Goal: Navigation & Orientation: Find specific page/section

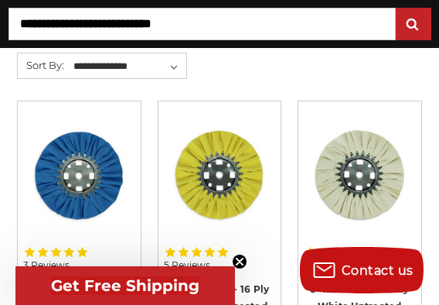
scroll to position [1062, 0]
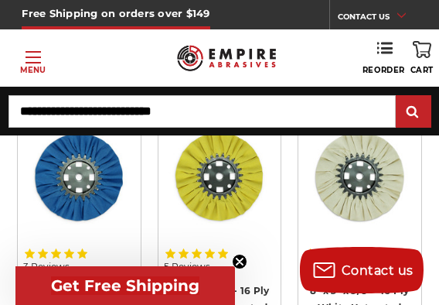
click at [412, 121] on div at bounding box center [414, 111] width 36 height 32
click at [327, 19] on div "Free Shipping on orders over $149 CONTACT US Monday - Friday (excluding holiday…" at bounding box center [219, 14] width 395 height 29
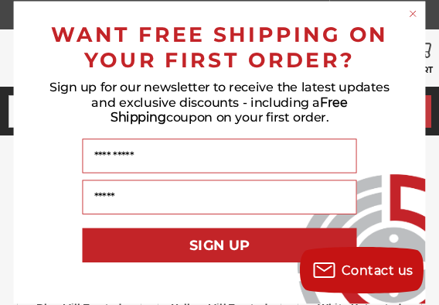
click at [418, 128] on form "WANT FREE SHIPPING ON YOUR FIRST ORDER? Sign up for our newsletter to receive t…" at bounding box center [220, 153] width 412 height 302
click at [274, 304] on form "WANT FREE SHIPPING ON YOUR FIRST ORDER? Sign up for our newsletter to receive t…" at bounding box center [220, 153] width 412 height 302
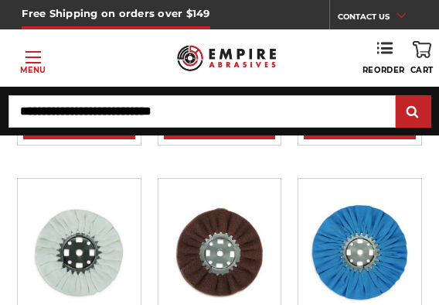
scroll to position [1144, 0]
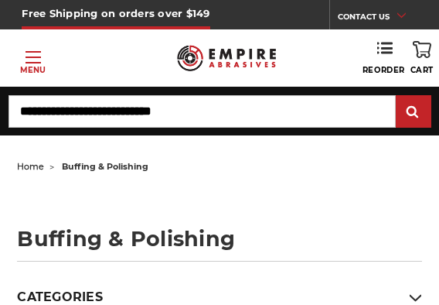
scroll to position [1144, 0]
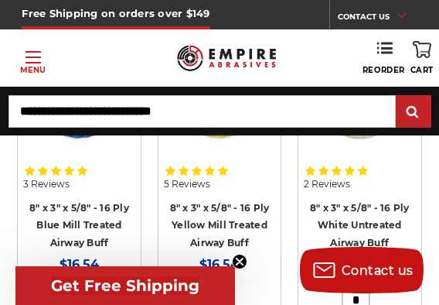
click at [346, 37] on div "Toggle menu Menu Search 1-800-816-3824 FOR QUESTIONS OR INQUIRIES Phone Reorder…" at bounding box center [219, 57] width 439 height 57
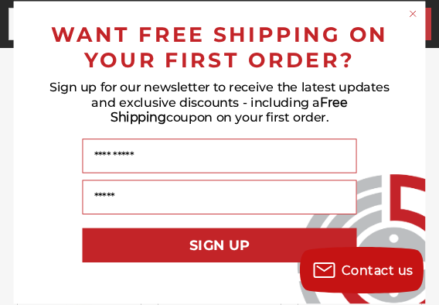
scroll to position [5197, 0]
